Goal: Transaction & Acquisition: Purchase product/service

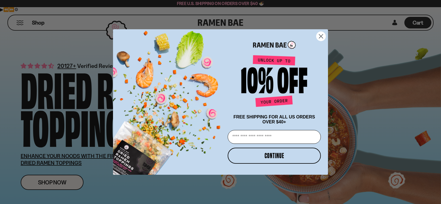
click at [320, 36] on circle "Close dialog" at bounding box center [320, 36] width 9 height 9
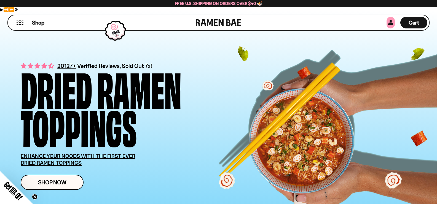
click at [390, 24] on link at bounding box center [390, 23] width 8 height 12
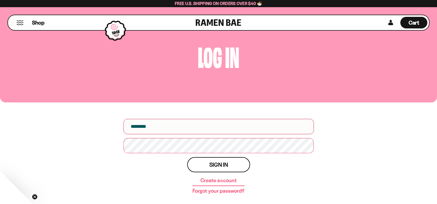
click at [181, 126] on input "email" at bounding box center [218, 126] width 190 height 15
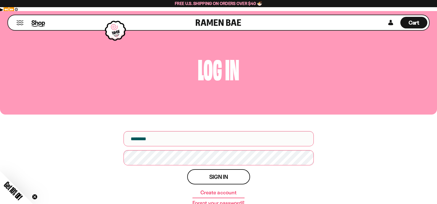
click at [40, 23] on span "Shop" at bounding box center [37, 22] width 13 height 8
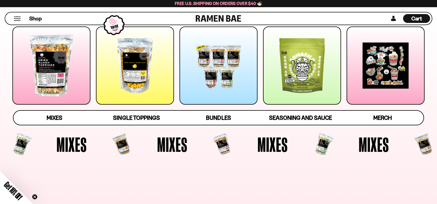
scroll to position [88, 0]
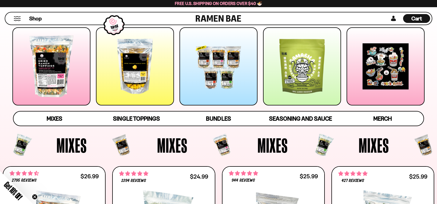
click at [61, 46] on div at bounding box center [51, 66] width 78 height 78
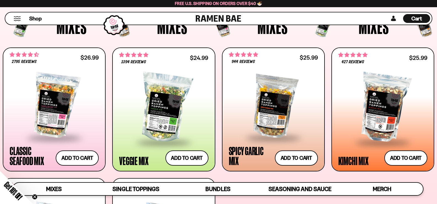
scroll to position [201, 0]
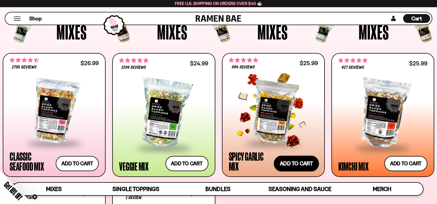
click at [297, 155] on button "Add to cart" at bounding box center [296, 163] width 45 height 16
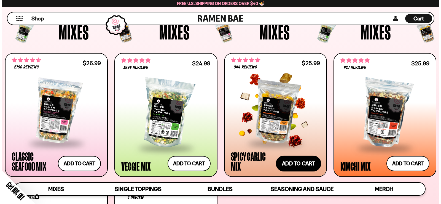
scroll to position [202, 0]
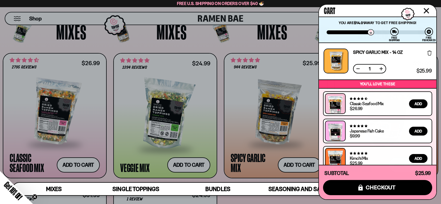
click at [382, 69] on button at bounding box center [381, 69] width 6 height 6
click at [426, 12] on icon "Close cart" at bounding box center [426, 11] width 6 height 6
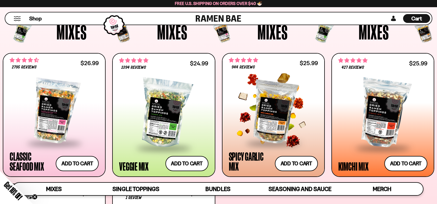
scroll to position [10, 0]
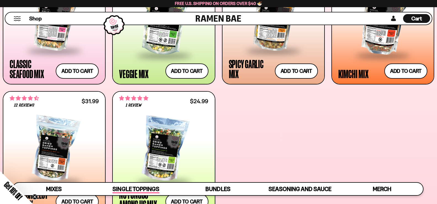
click at [138, 190] on span "Single Toppings" at bounding box center [135, 189] width 47 height 8
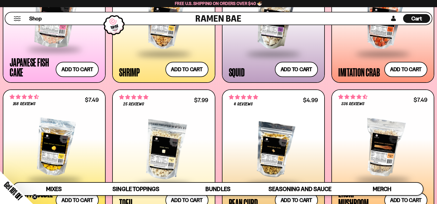
scroll to position [593, 0]
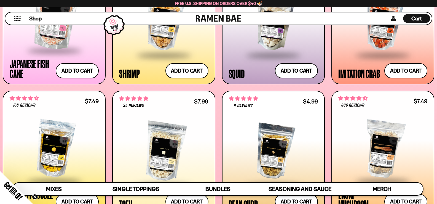
click at [421, 15] on span "Cart" at bounding box center [416, 18] width 11 height 7
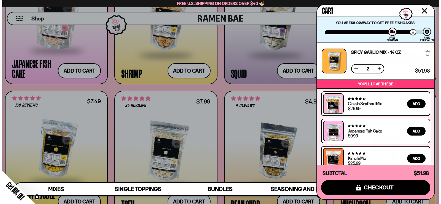
scroll to position [597, 0]
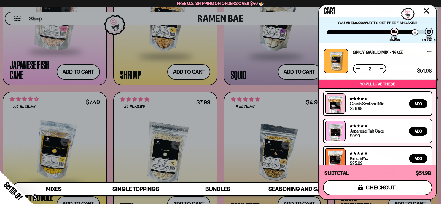
click at [378, 190] on span "checkout" at bounding box center [381, 187] width 30 height 6
